Goal: Entertainment & Leisure: Browse casually

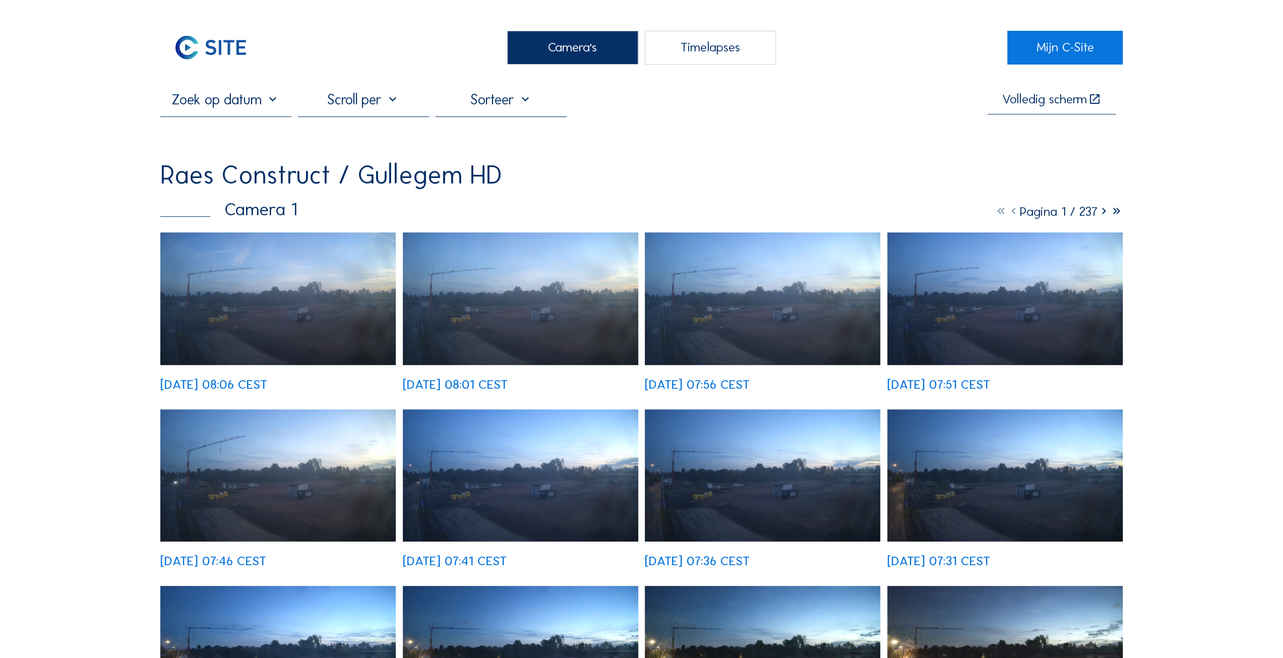
click at [741, 494] on img at bounding box center [762, 475] width 235 height 133
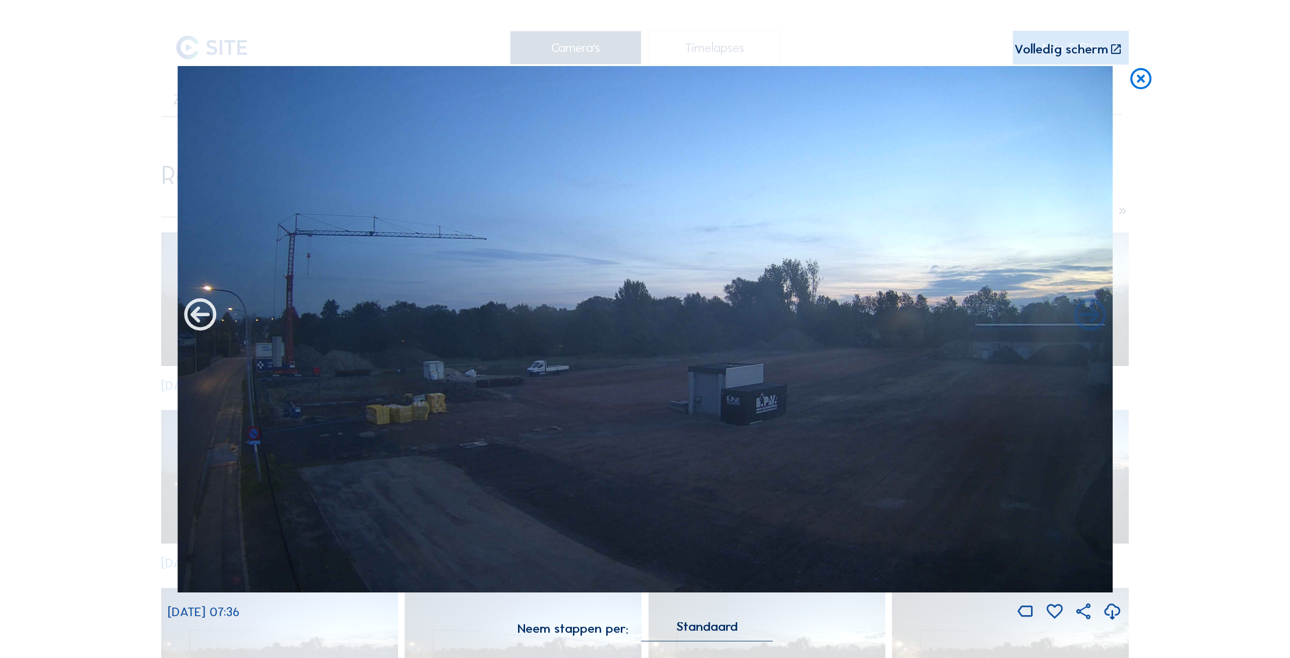
click at [196, 314] on icon at bounding box center [200, 315] width 38 height 39
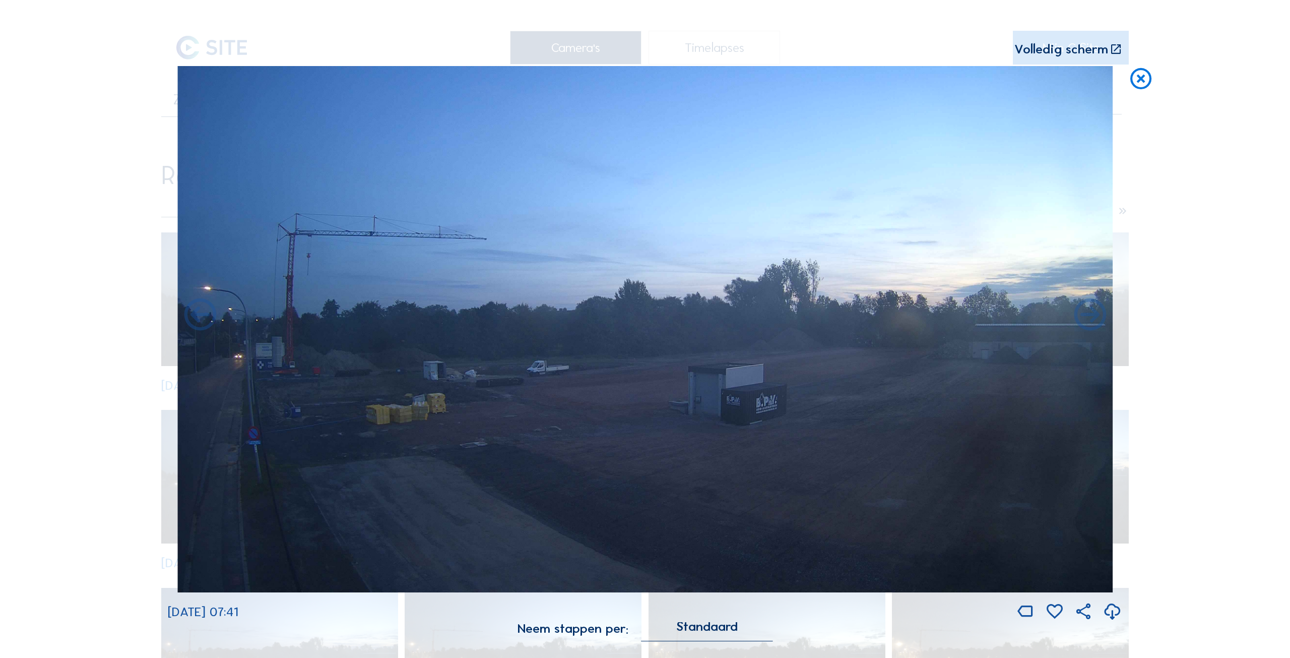
click at [196, 314] on icon at bounding box center [200, 315] width 38 height 39
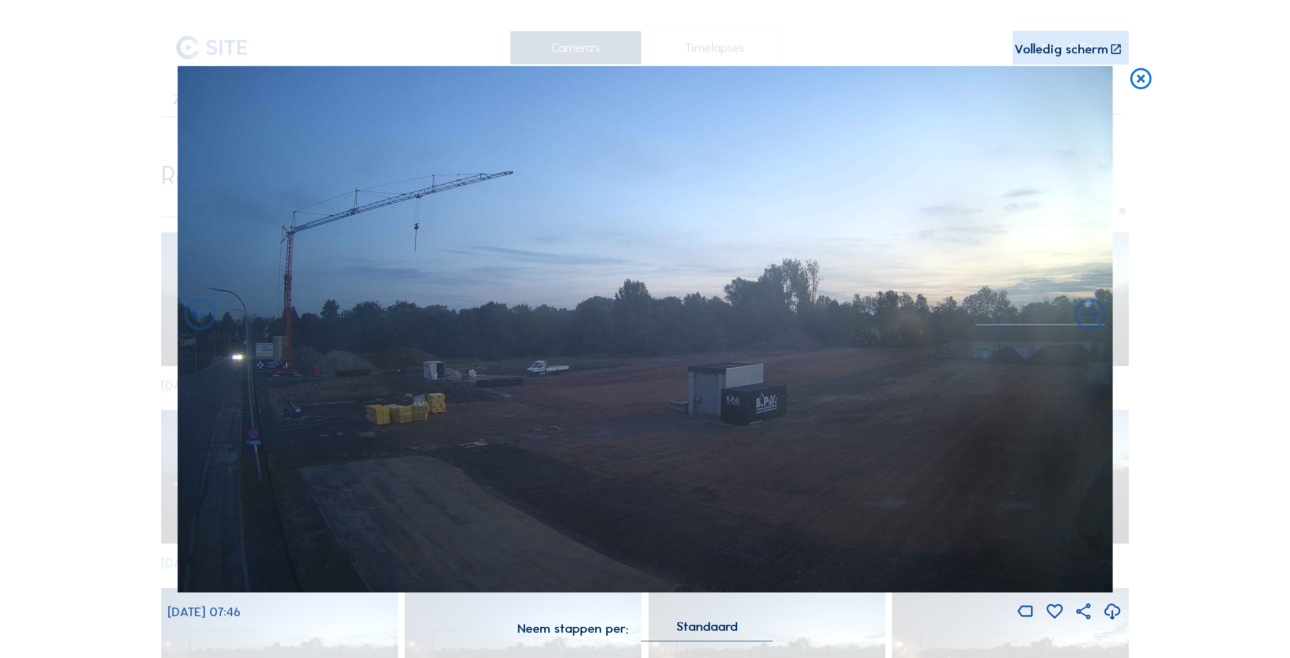
click at [196, 314] on icon at bounding box center [200, 315] width 38 height 39
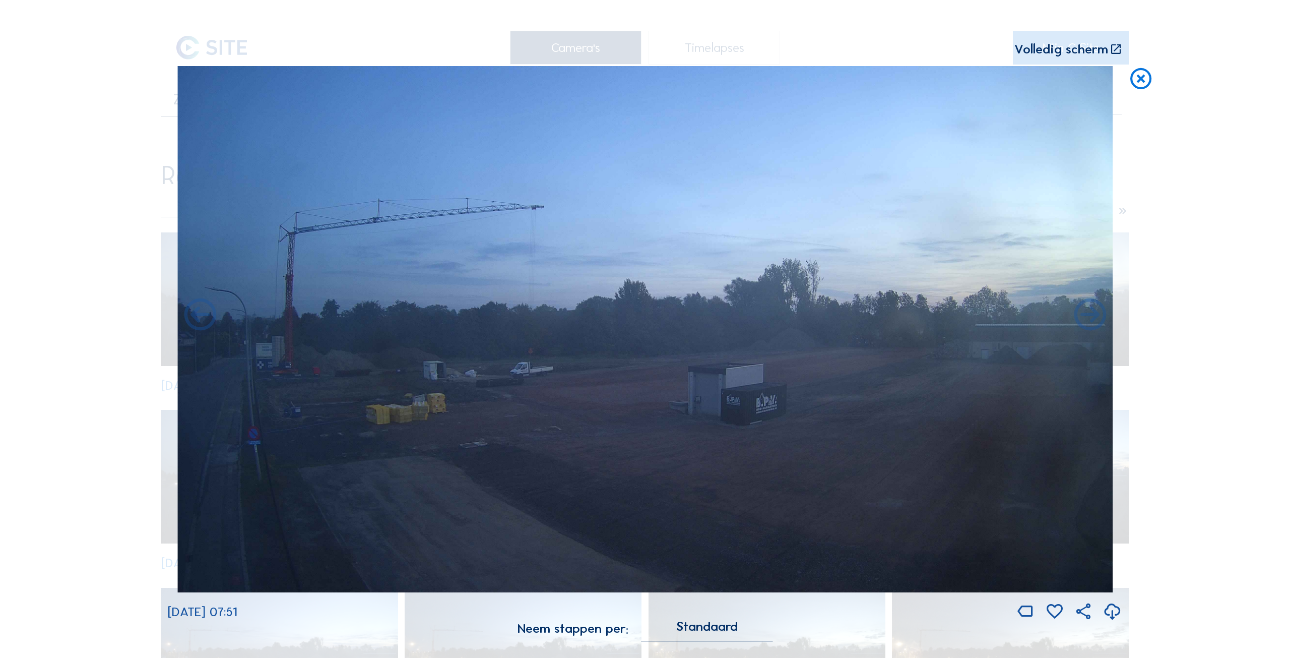
click at [196, 314] on icon at bounding box center [200, 315] width 38 height 39
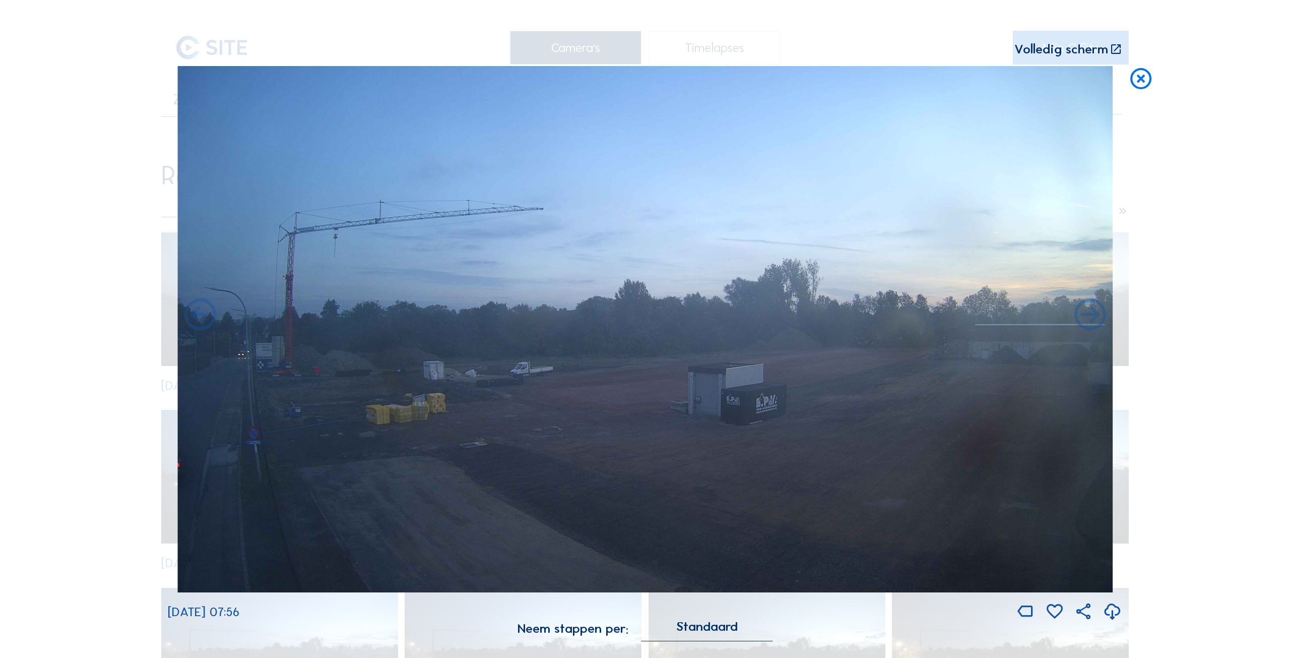
click at [196, 314] on icon at bounding box center [200, 315] width 38 height 39
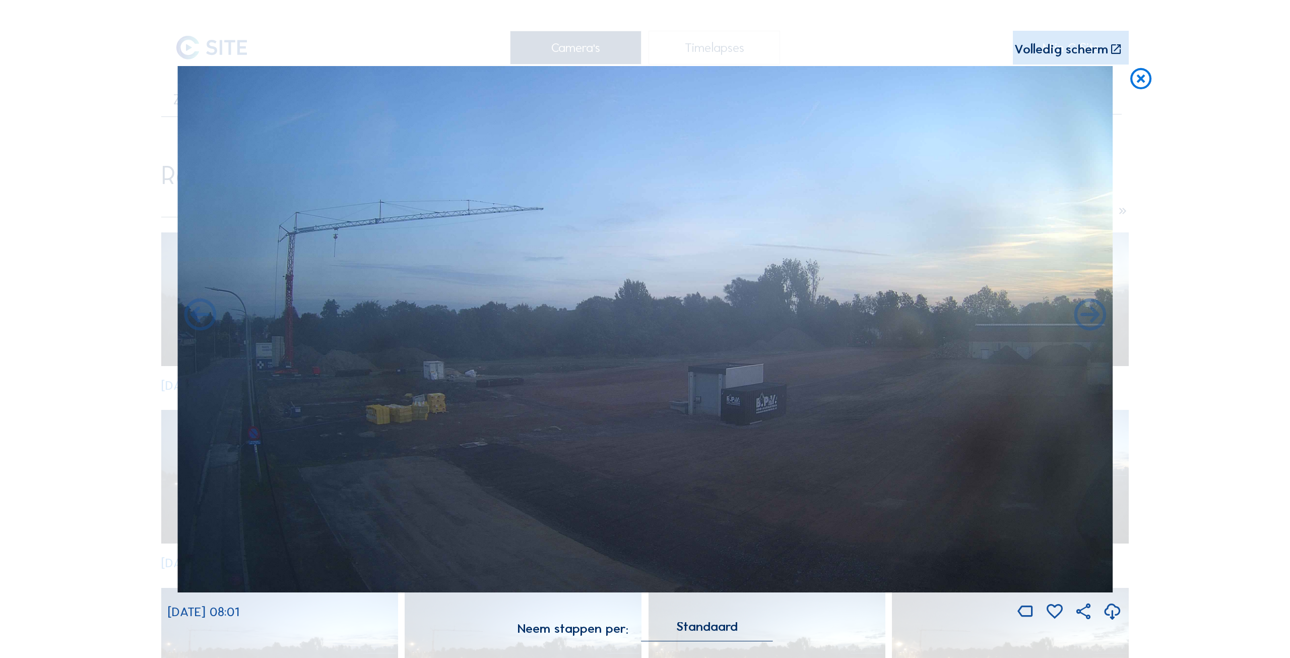
click at [1149, 70] on icon at bounding box center [1141, 79] width 26 height 27
